Goal: Information Seeking & Learning: Find contact information

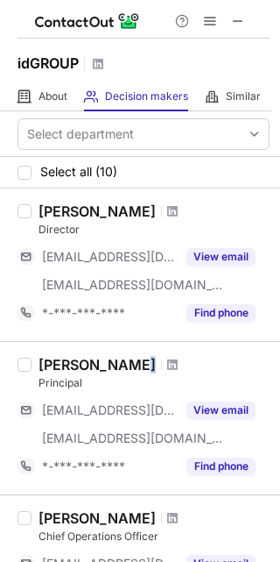
click at [131, 365] on div "Jack Mccarthy" at bounding box center [97, 365] width 117 height 18
click at [136, 365] on div "Jack Mccarthy" at bounding box center [97, 365] width 117 height 18
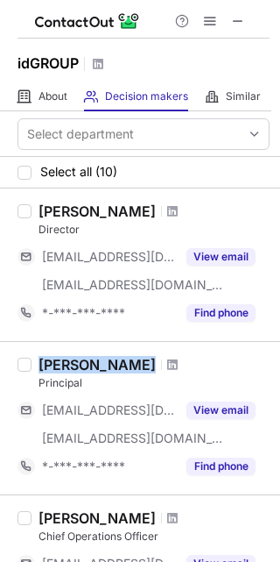
click at [136, 365] on div "Jack Mccarthy" at bounding box center [97, 365] width 117 height 18
copy div "Jack Mccarthy"
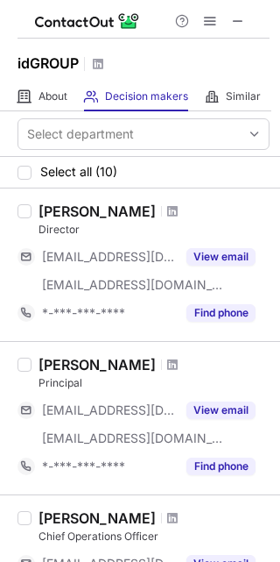
click at [161, 208] on div at bounding box center [173, 211] width 24 height 11
drag, startPoint x: 36, startPoint y: 210, endPoint x: 123, endPoint y: 206, distance: 86.9
click at [123, 206] on div "Sarah Odom Director ***@mac.com ***@idgroupdallas.com View email *-***-***-****…" at bounding box center [151, 264] width 238 height 124
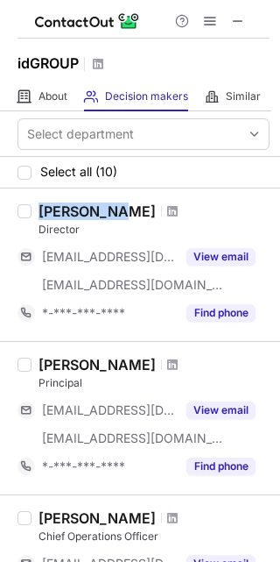
copy div "Sarah Odom"
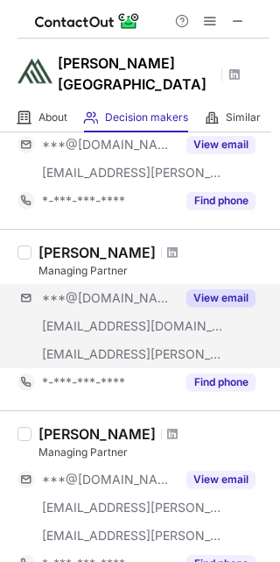
scroll to position [138, 0]
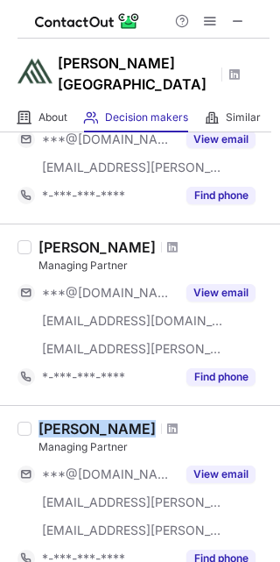
drag, startPoint x: 165, startPoint y: 407, endPoint x: 37, endPoint y: 396, distance: 128.4
click at [37, 405] on div "Kyle Hetherington Managing Partner ***@gmail.com ***@fulton-peak.com ***@fulton…" at bounding box center [140, 495] width 280 height 181
copy div "Kyle Hetherington"
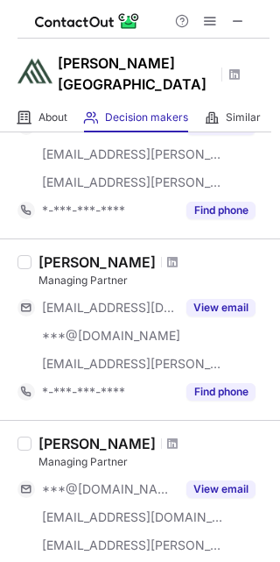
scroll to position [492, 0]
